Goal: Information Seeking & Learning: Learn about a topic

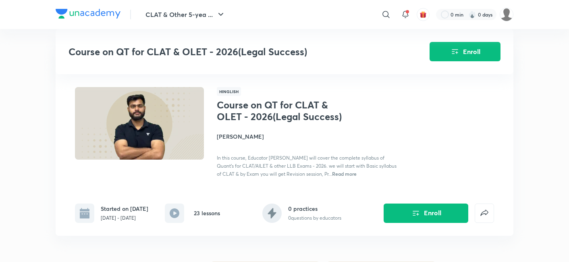
scroll to position [461, 0]
